Goal: Navigation & Orientation: Find specific page/section

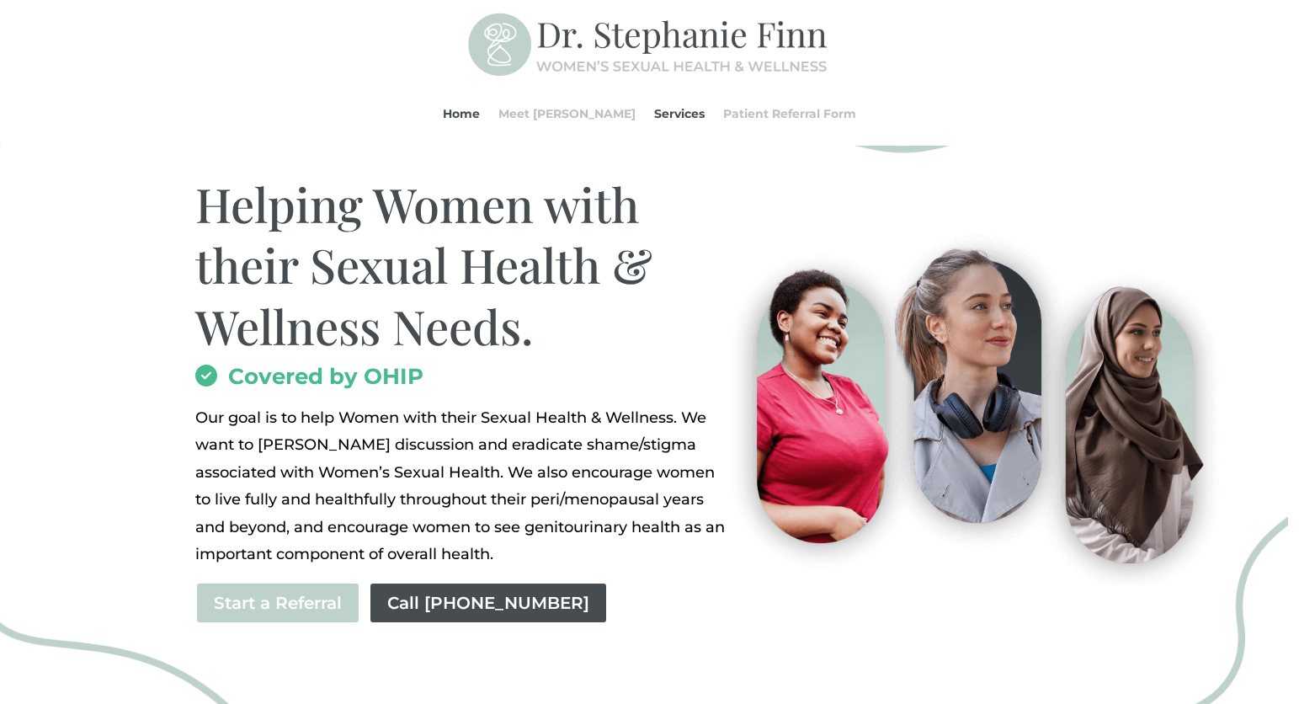
scroll to position [84, 0]
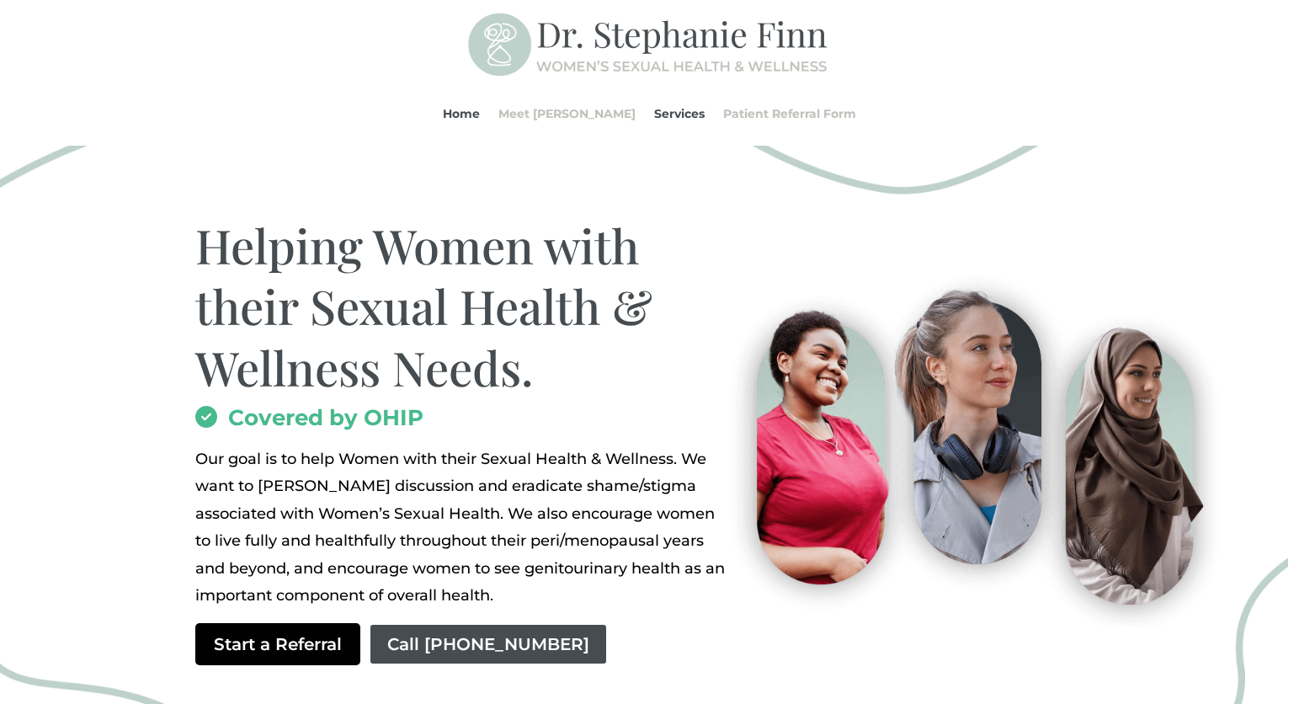
click at [272, 659] on link "Start a Referral" at bounding box center [277, 644] width 165 height 42
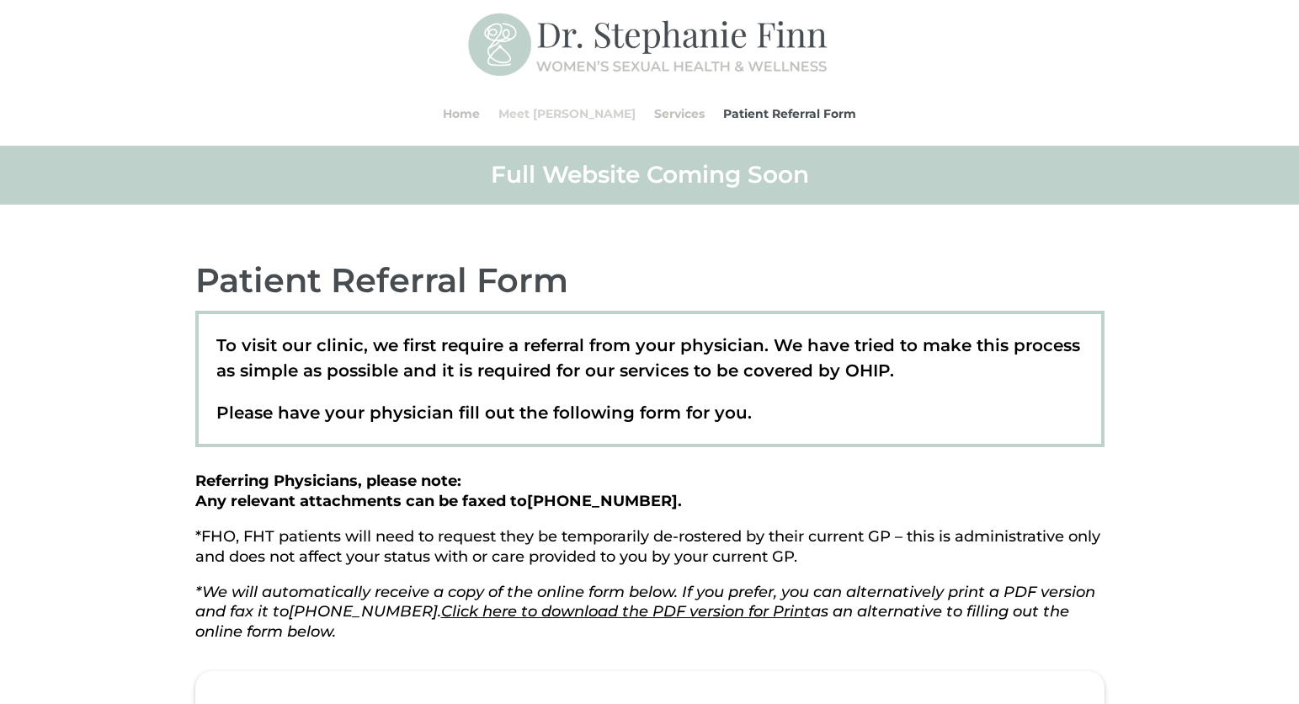
click at [555, 112] on link "Meet [PERSON_NAME]" at bounding box center [566, 114] width 137 height 64
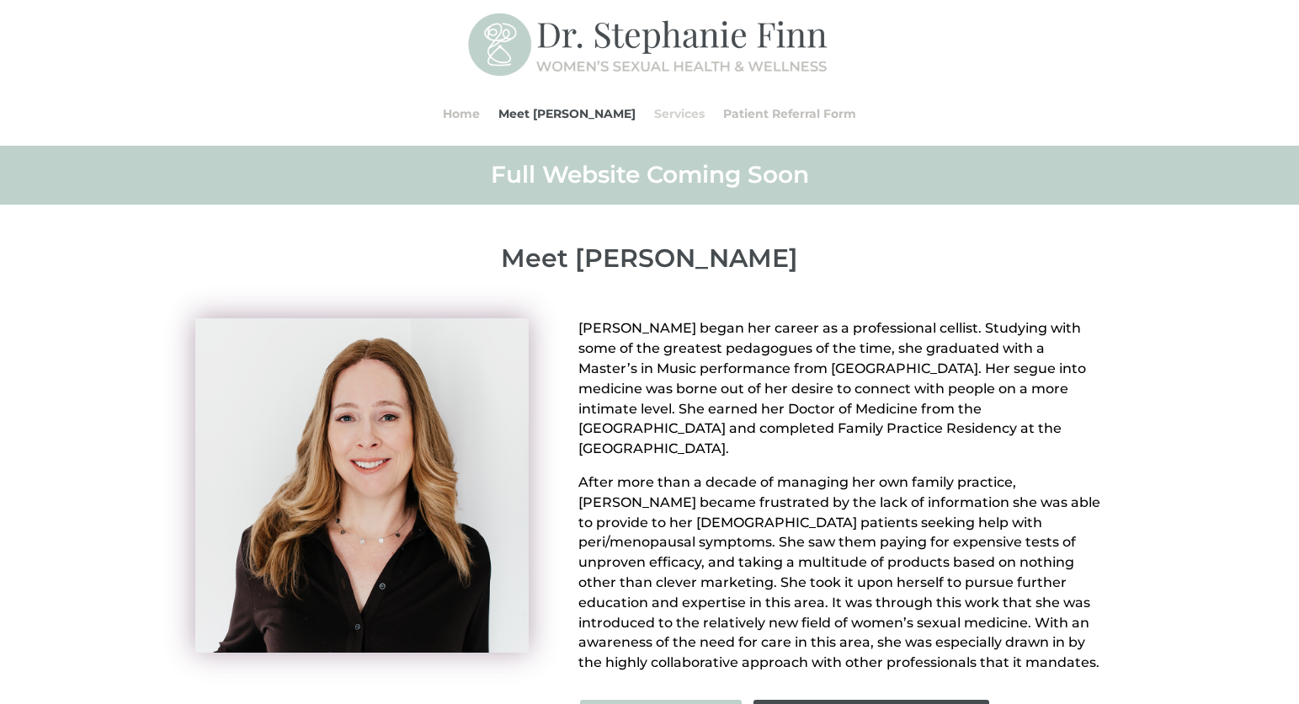
click at [654, 124] on link "Services" at bounding box center [679, 114] width 51 height 64
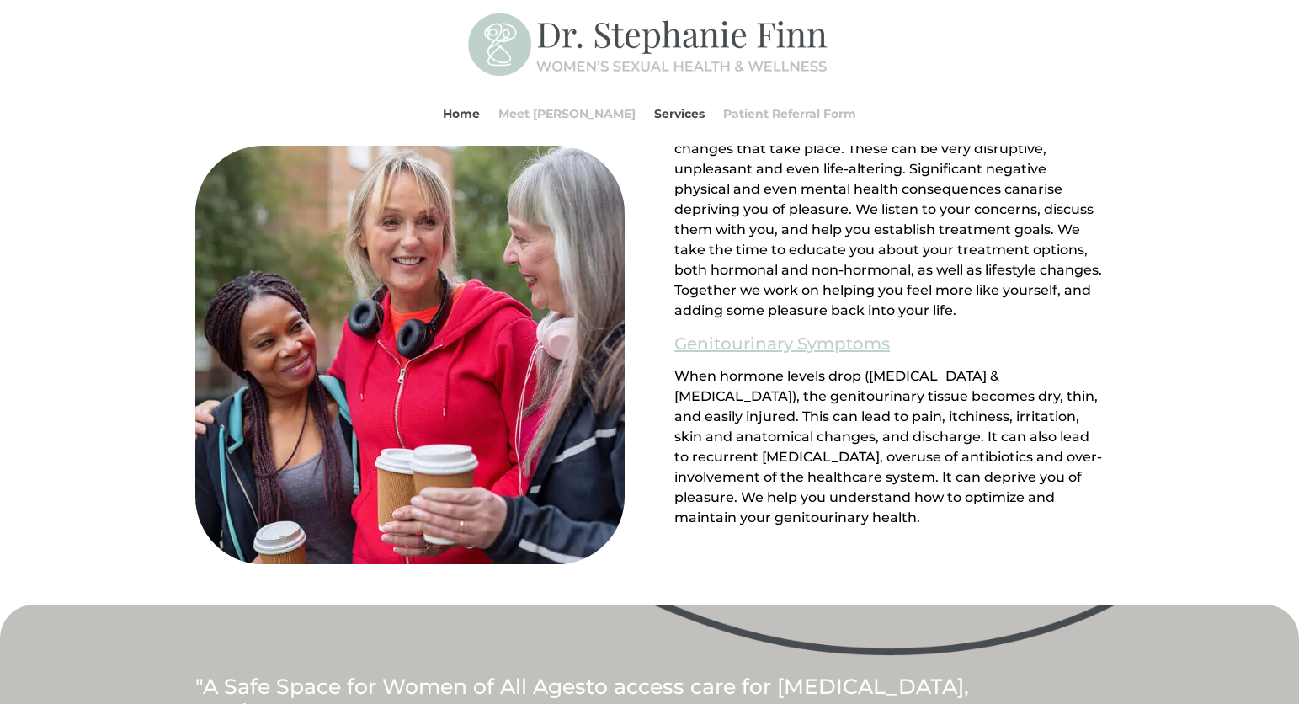
scroll to position [1381, 0]
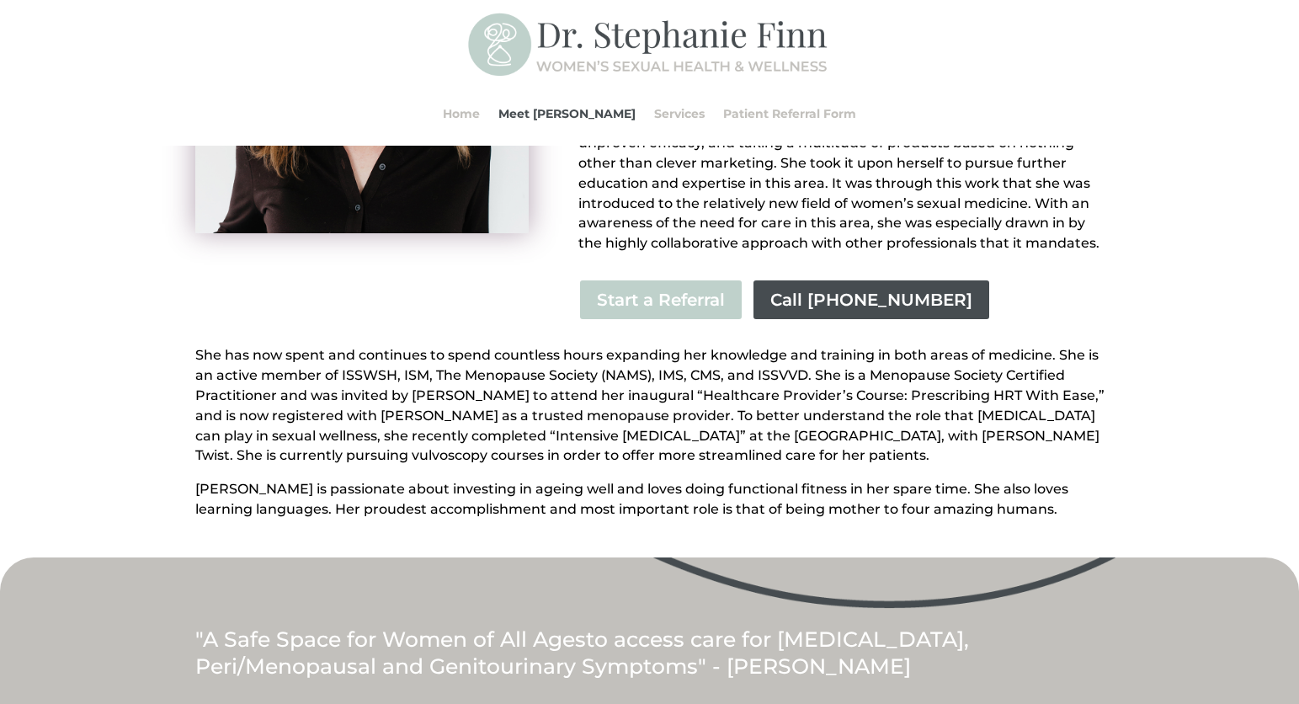
scroll to position [421, 0]
